Goal: Information Seeking & Learning: Learn about a topic

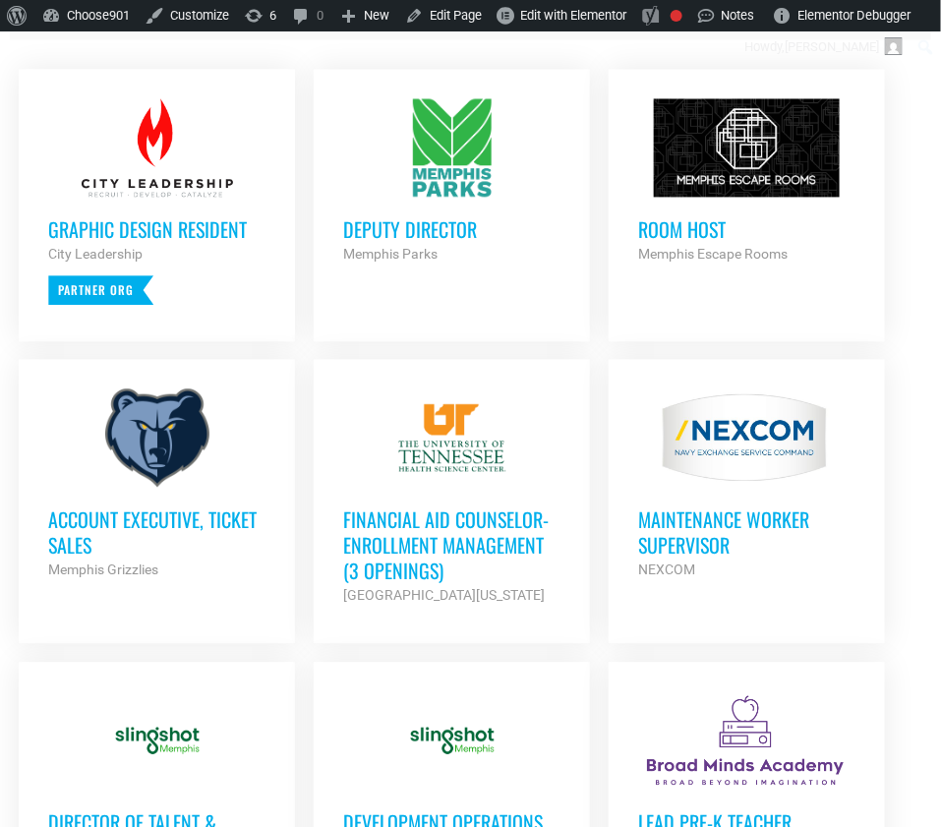
scroll to position [982, 0]
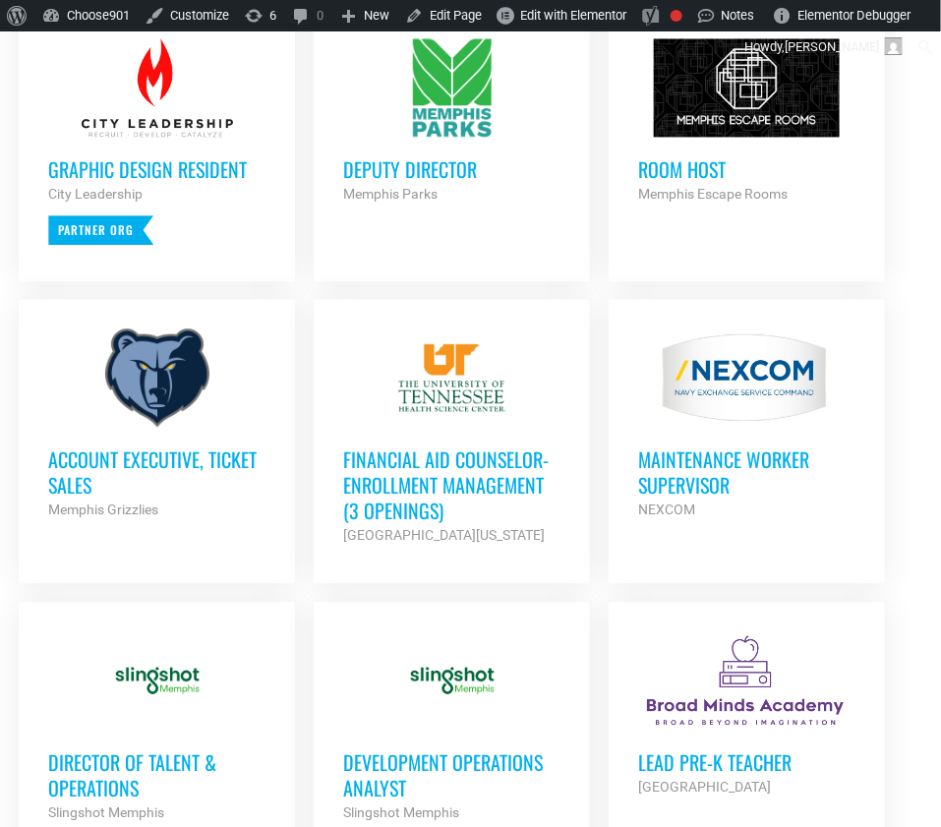
click at [170, 410] on div at bounding box center [156, 378] width 217 height 98
click at [128, 464] on h3 "Account Executive, Ticket Sales" at bounding box center [156, 472] width 217 height 51
click at [136, 392] on div at bounding box center [156, 378] width 217 height 98
click at [144, 417] on div at bounding box center [156, 378] width 217 height 98
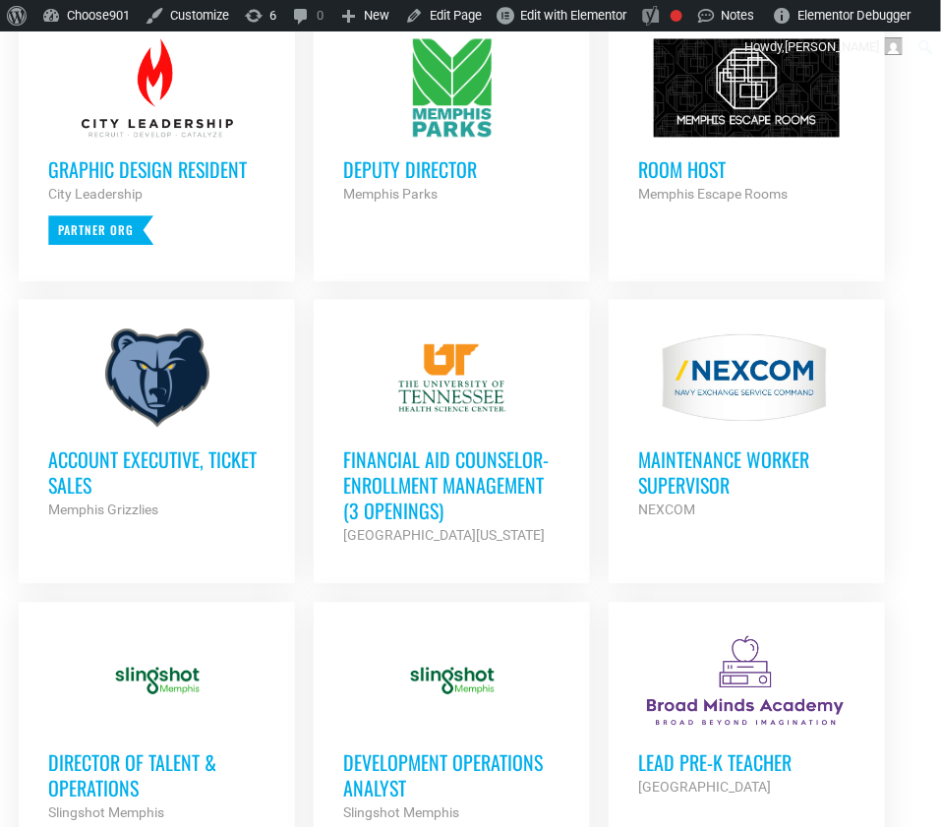
click at [144, 417] on div at bounding box center [156, 378] width 217 height 98
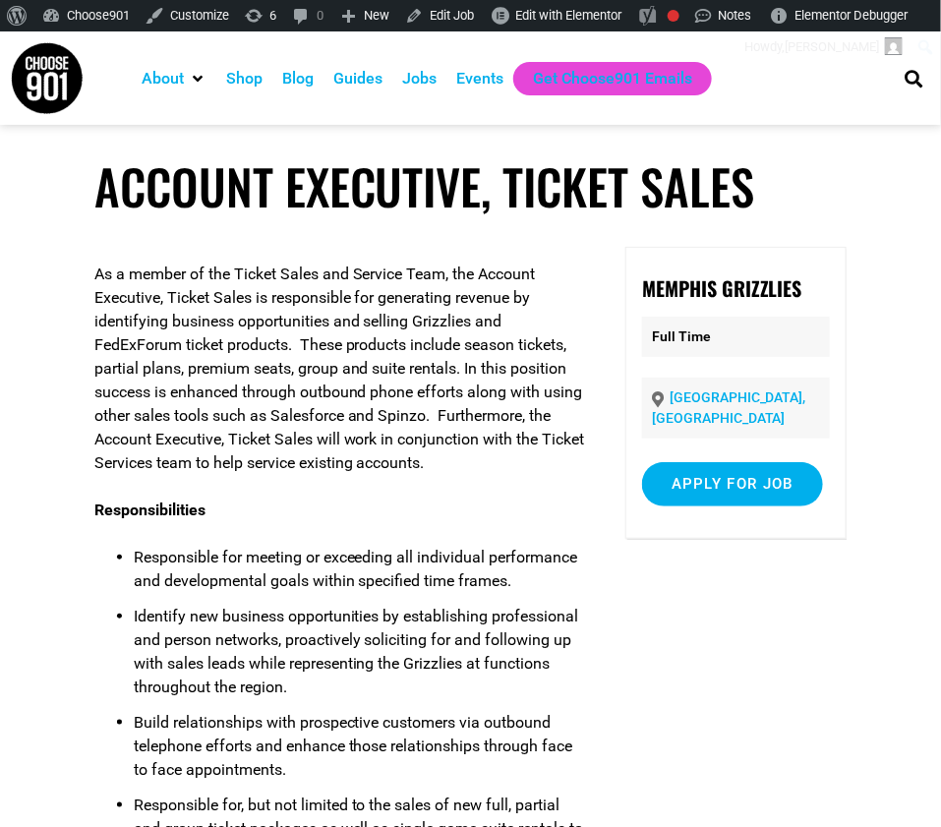
click at [225, 269] on p "As a member of the Ticket Sales and Service Team, the Account Executive, Ticket…" at bounding box center [341, 369] width 494 height 212
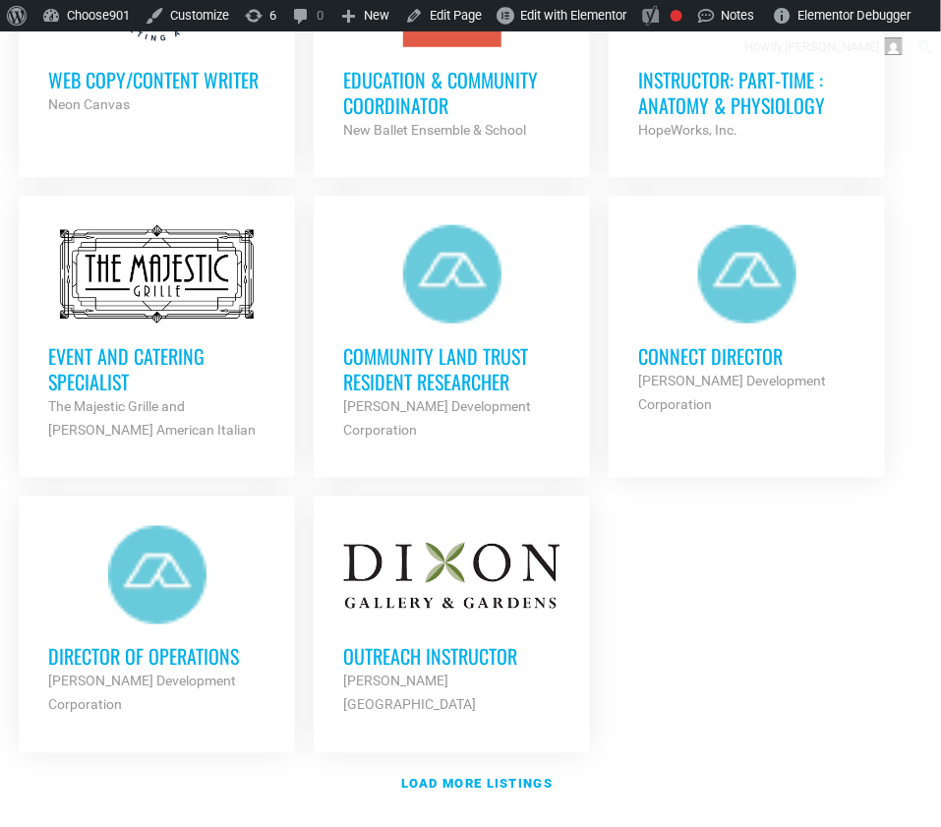
scroll to position [2277, 0]
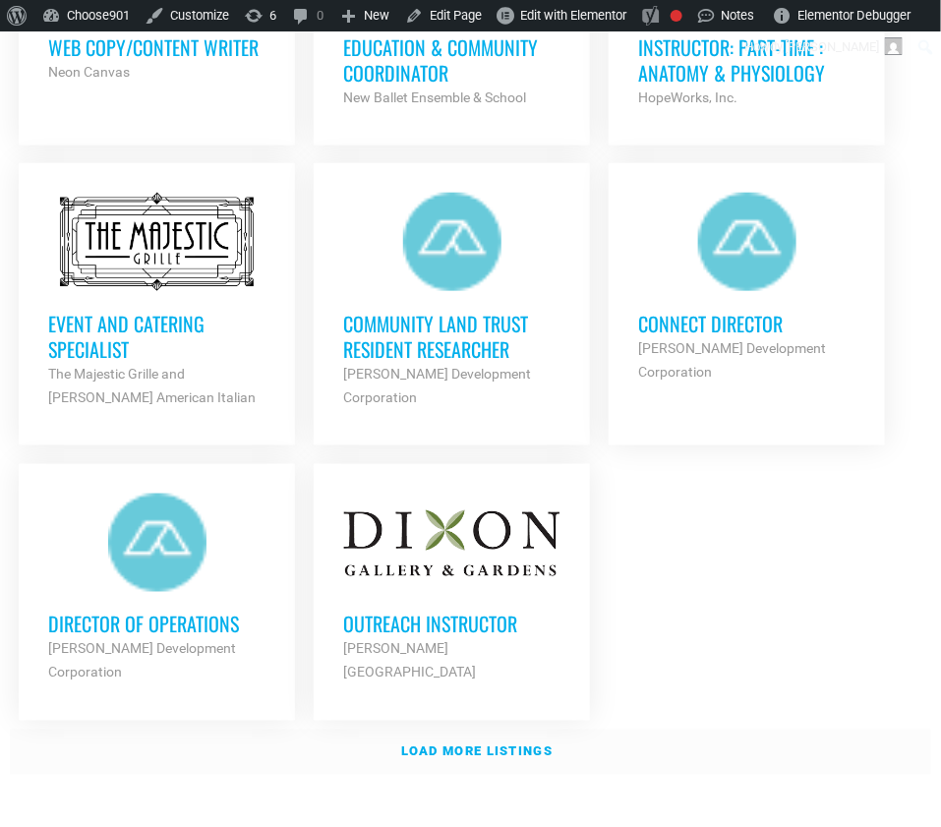
click at [539, 745] on strong "Load more listings" at bounding box center [477, 752] width 152 height 15
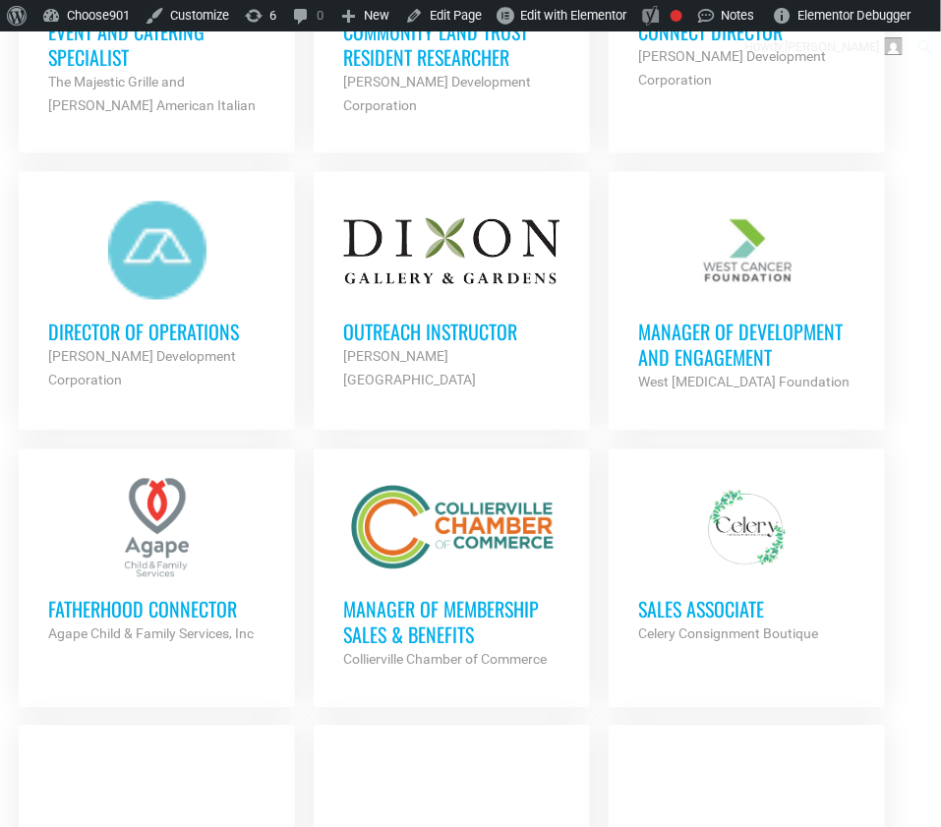
scroll to position [2593, 0]
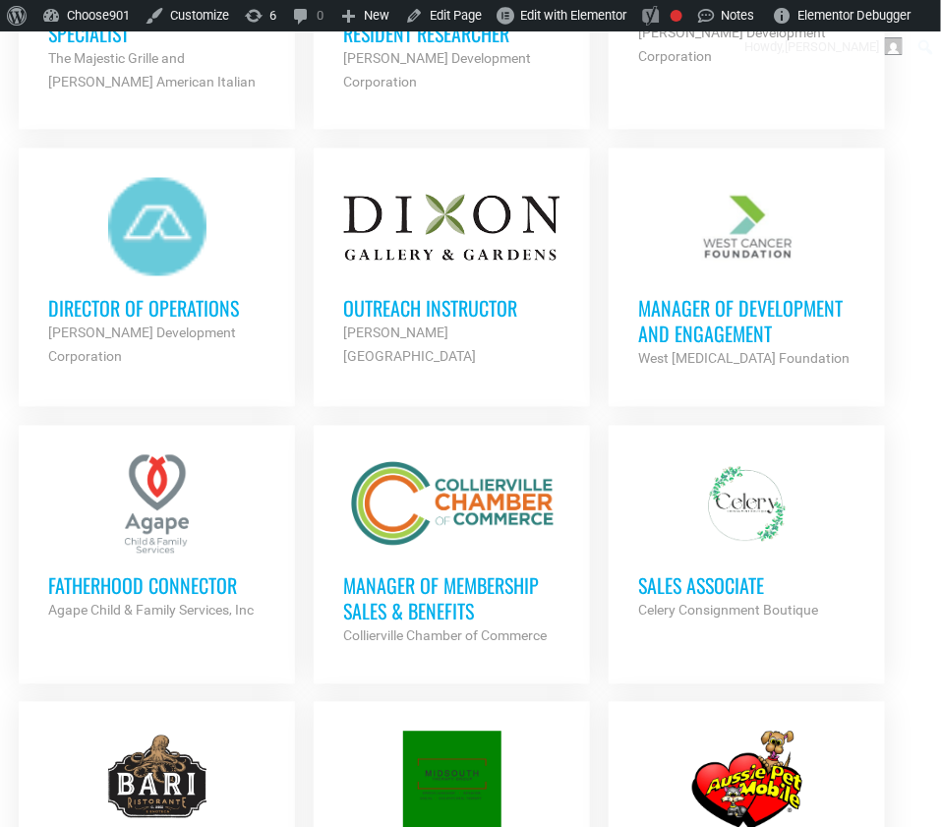
click at [455, 576] on h3 "Manager of Membership Sales & Benefits" at bounding box center [451, 599] width 217 height 51
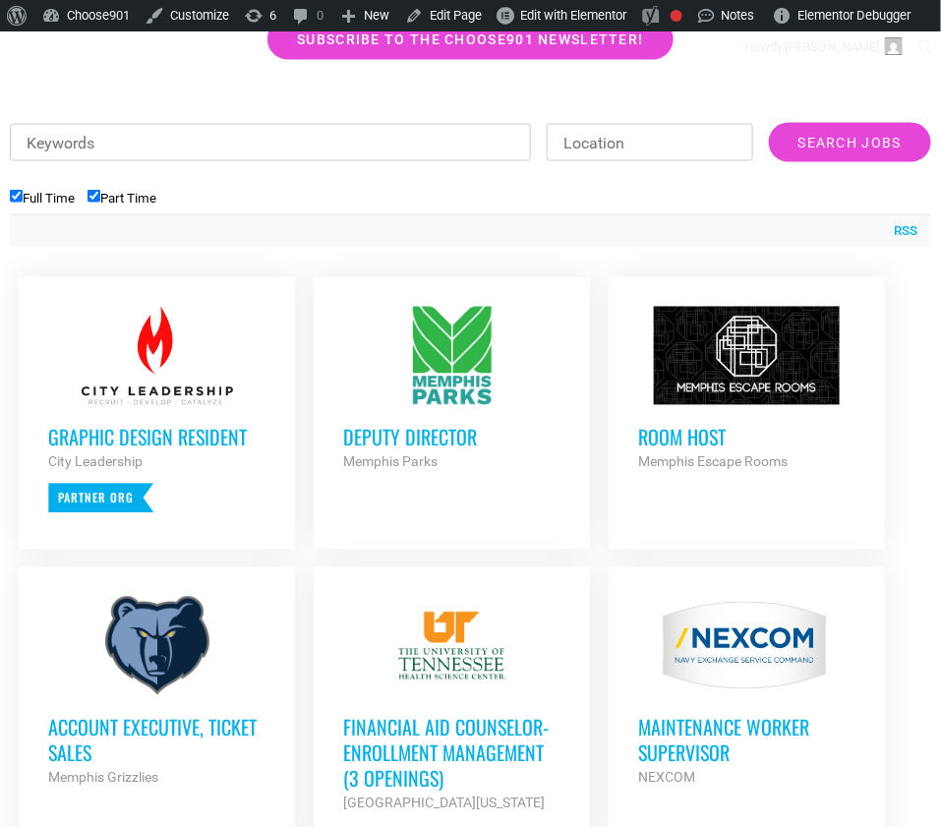
scroll to position [715, 0]
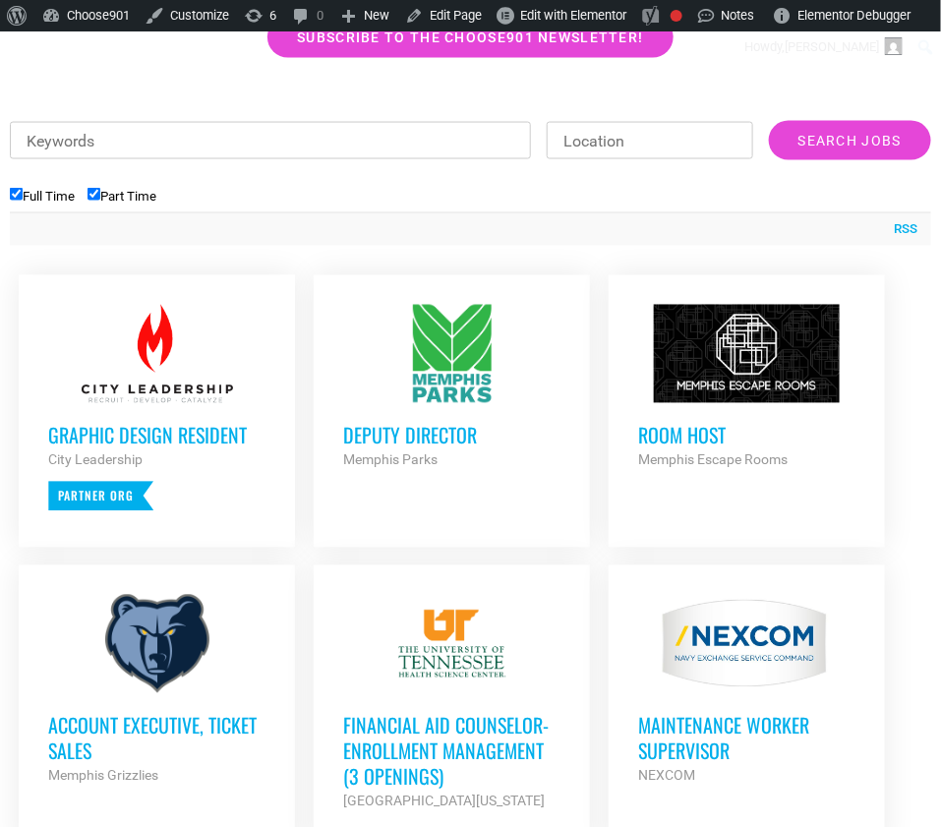
click at [696, 441] on h3 "Room Host" at bounding box center [746, 436] width 217 height 26
